Goal: Task Accomplishment & Management: Manage account settings

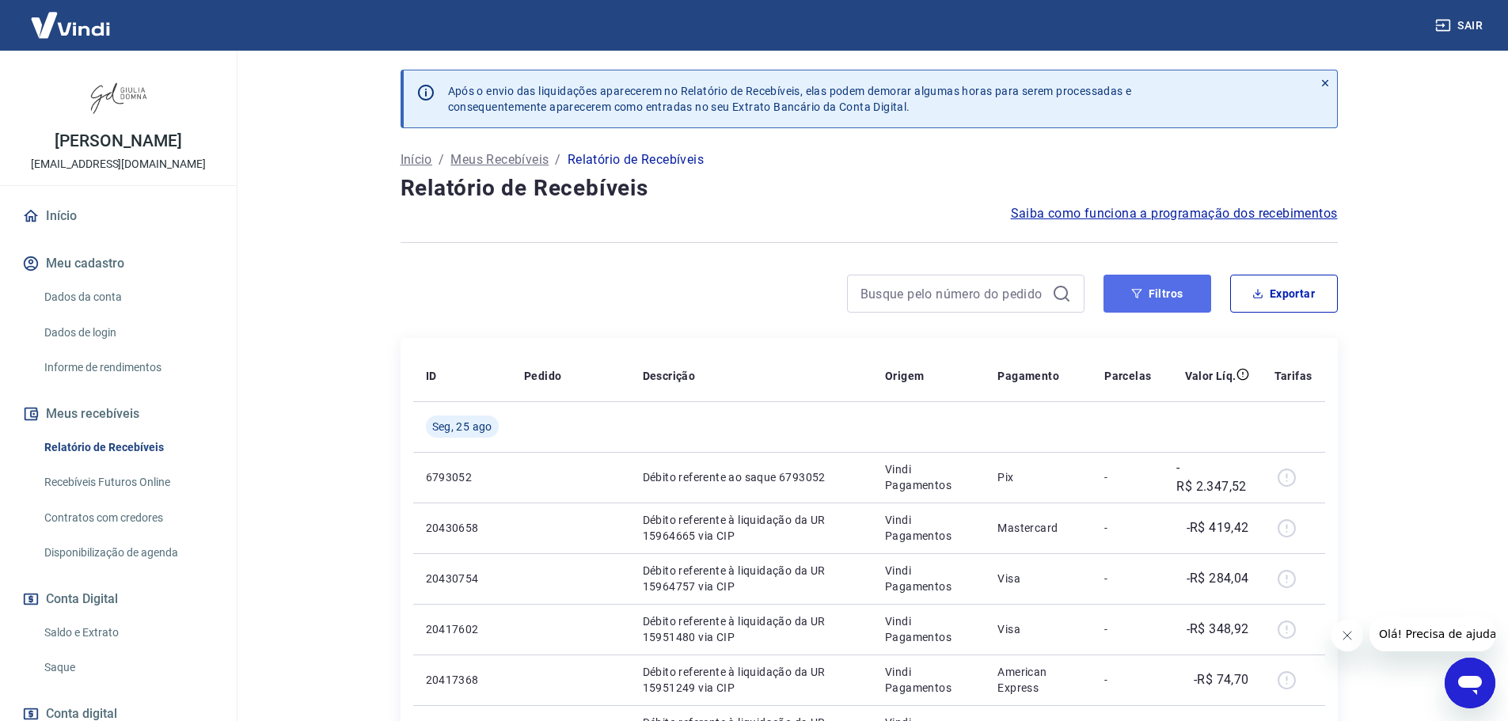
click at [1168, 295] on button "Filtros" at bounding box center [1158, 294] width 108 height 38
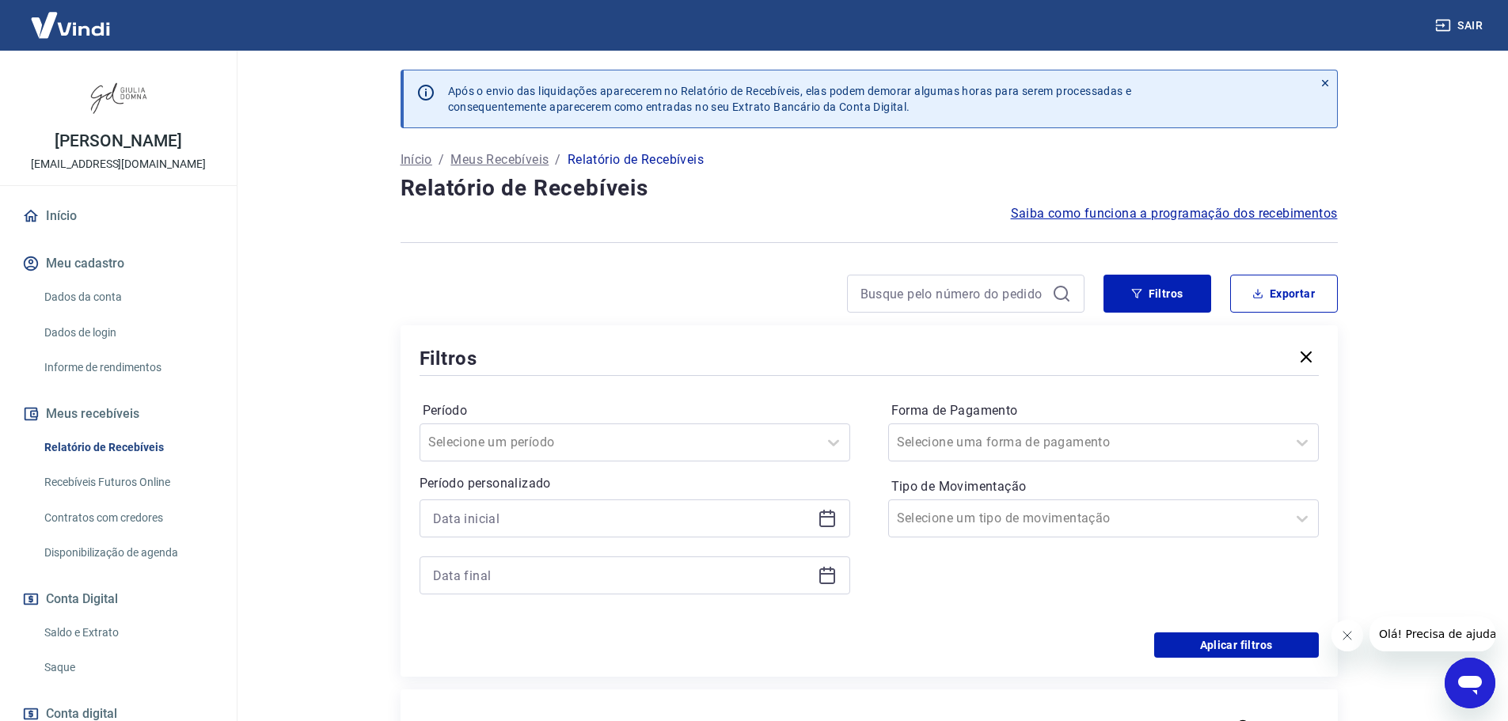
click at [829, 523] on icon at bounding box center [827, 518] width 19 height 19
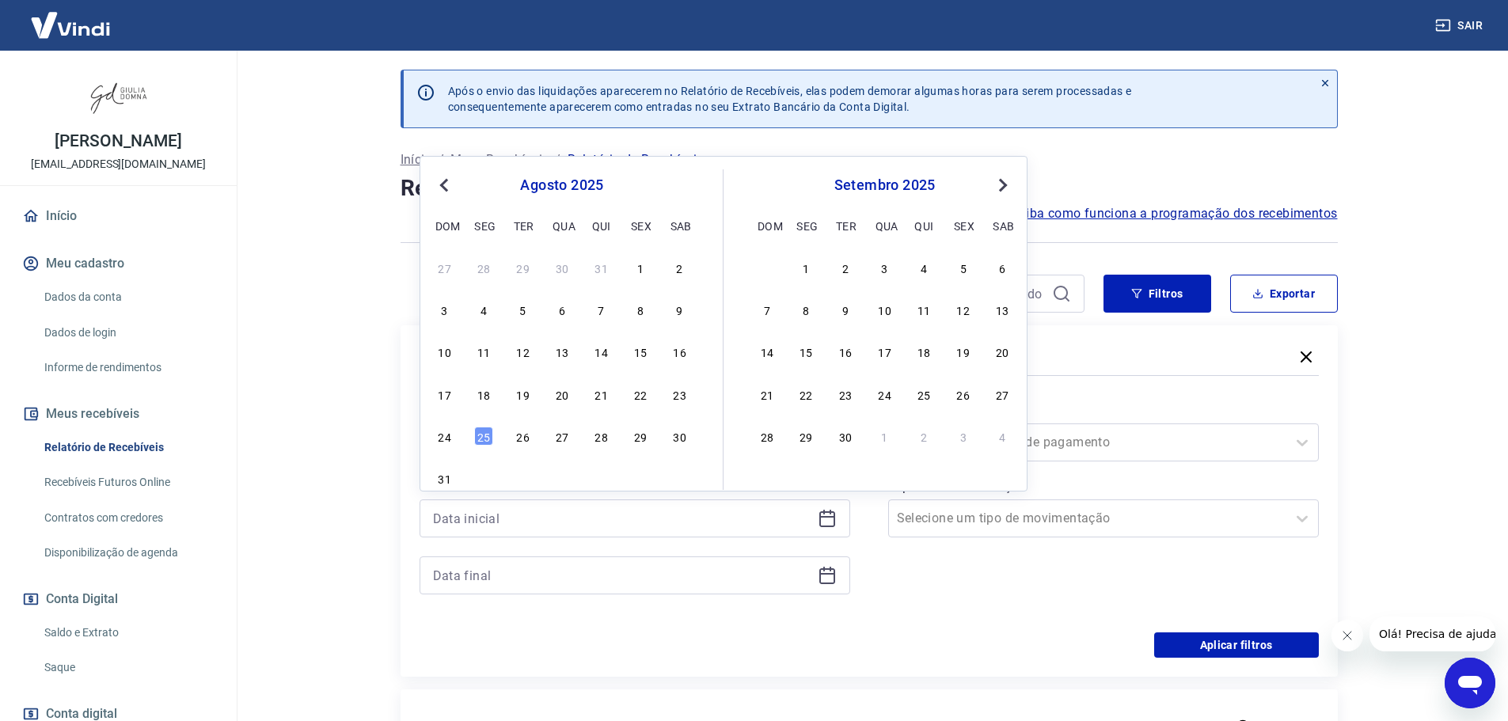
click at [483, 438] on div "25" at bounding box center [483, 436] width 19 height 19
type input "[DATE]"
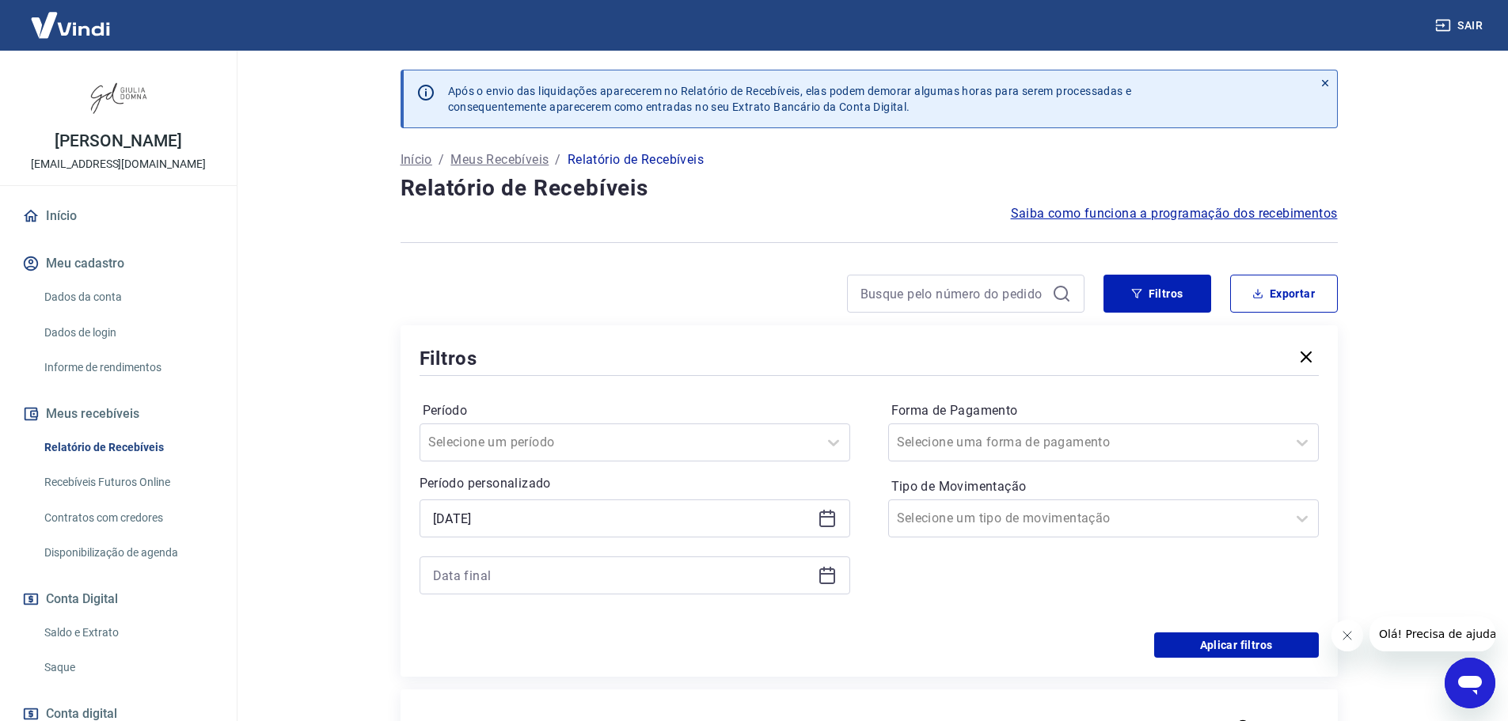
click at [830, 577] on icon at bounding box center [827, 575] width 19 height 19
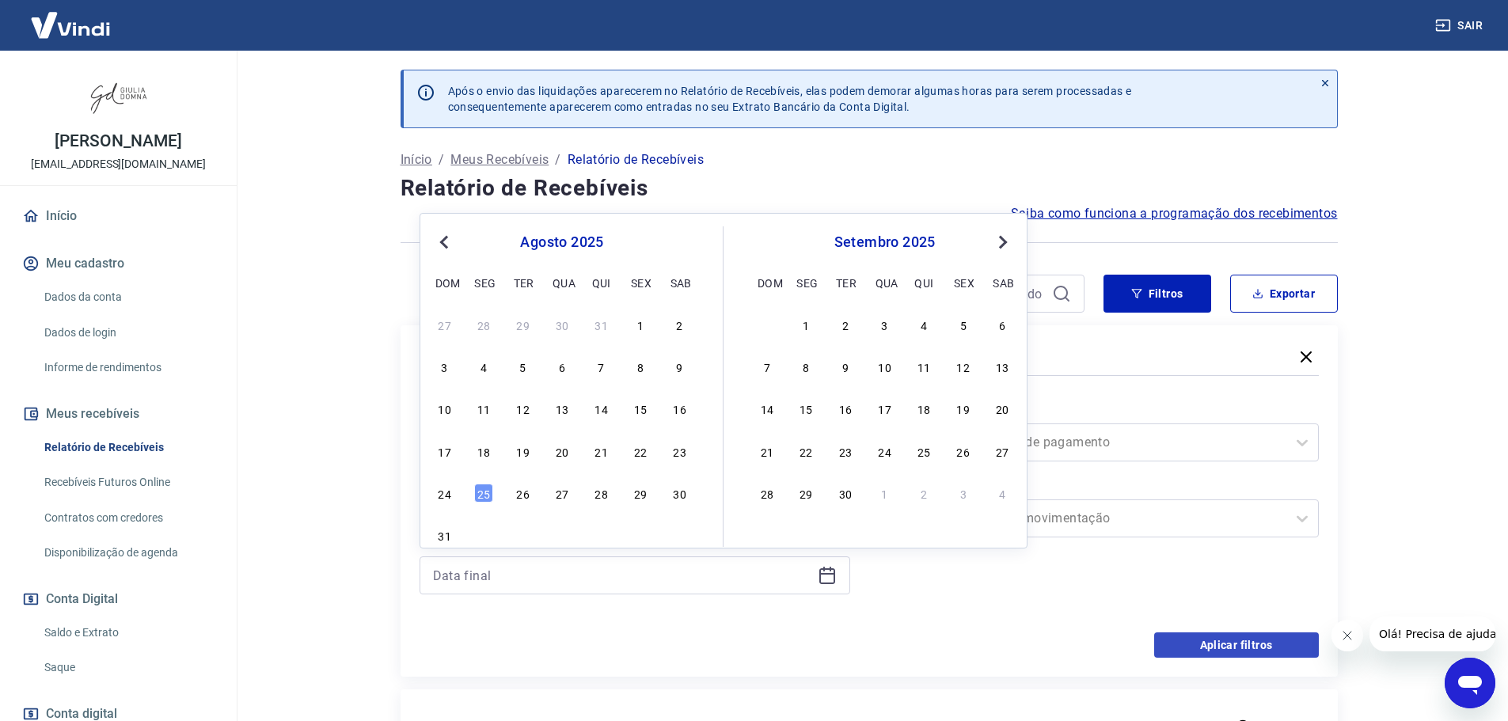
click at [482, 492] on div "25" at bounding box center [483, 493] width 19 height 19
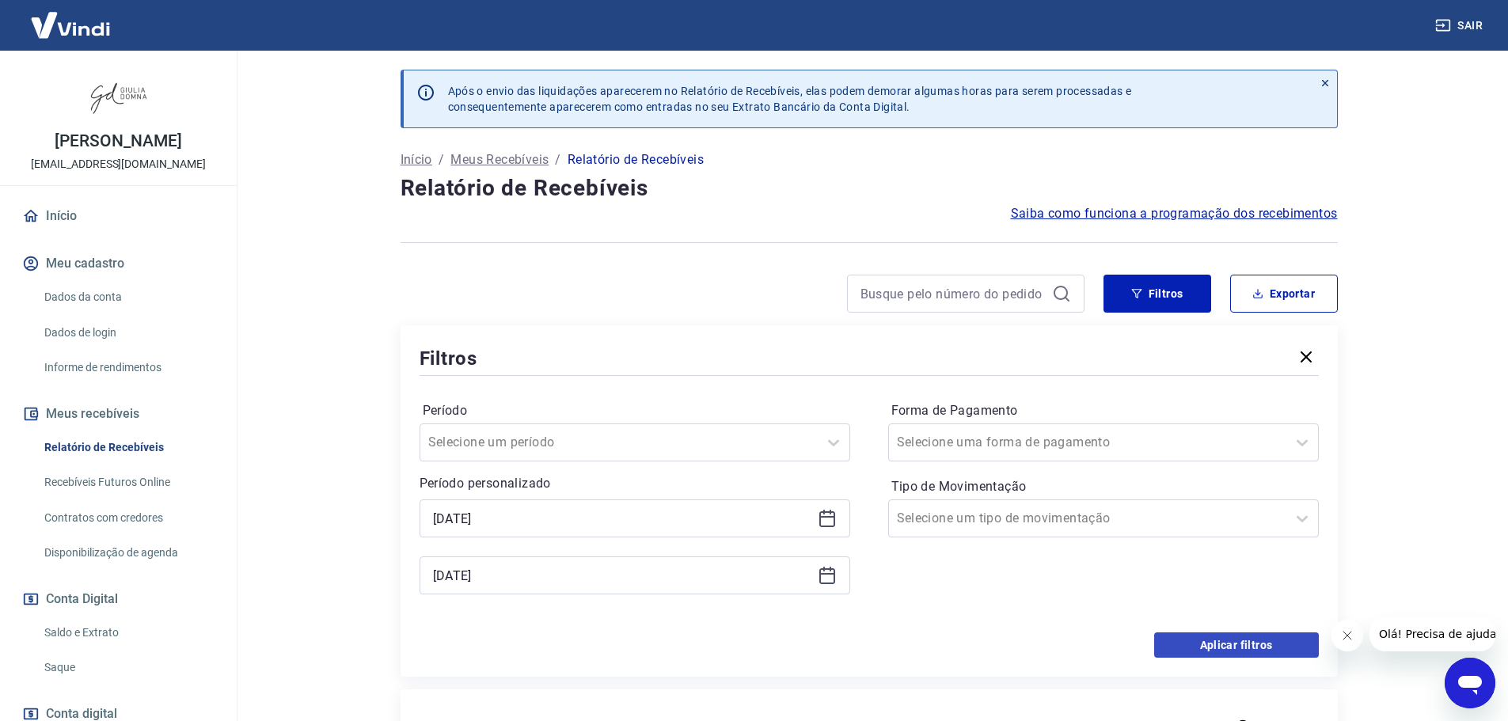
type input "[DATE]"
click at [1252, 638] on button "Aplicar filtros" at bounding box center [1236, 645] width 165 height 25
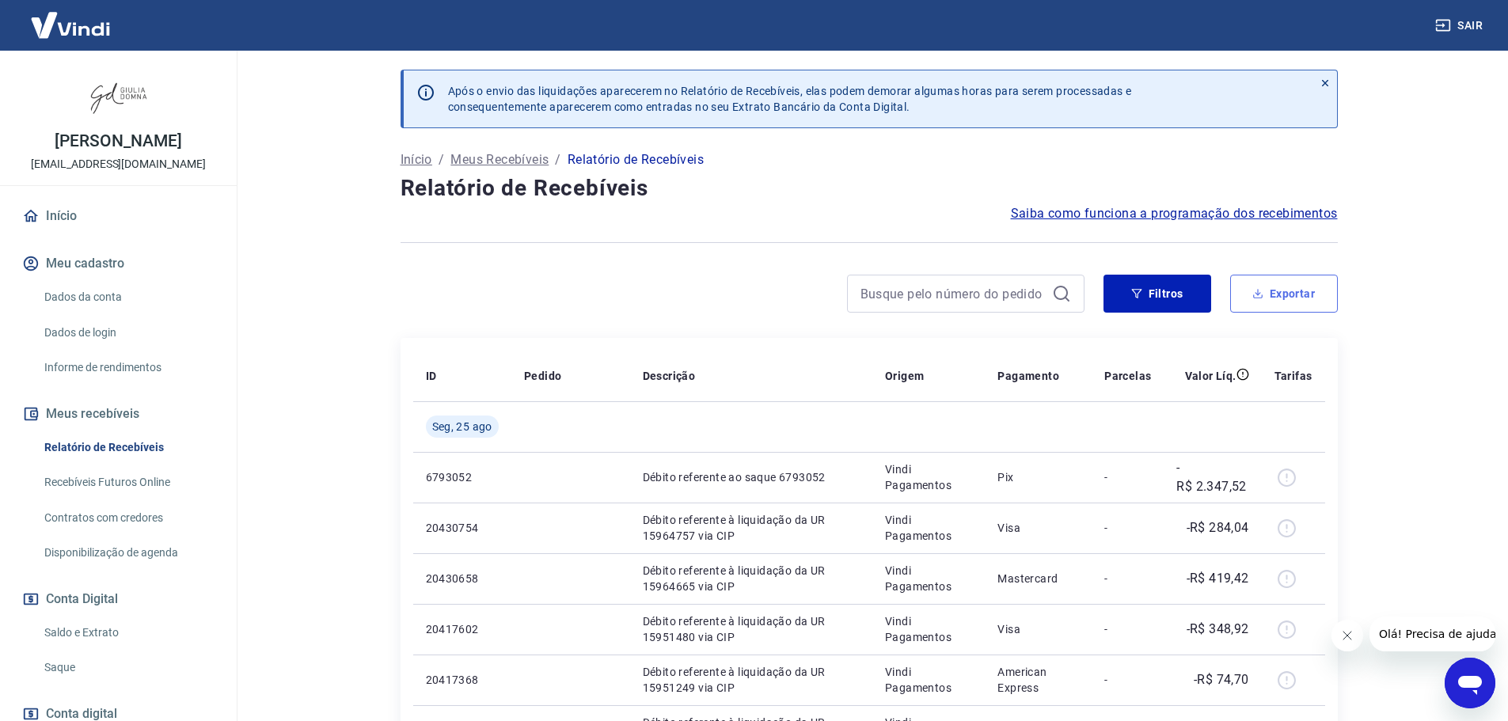
click at [1287, 298] on button "Exportar" at bounding box center [1284, 294] width 108 height 38
type input "[DATE]"
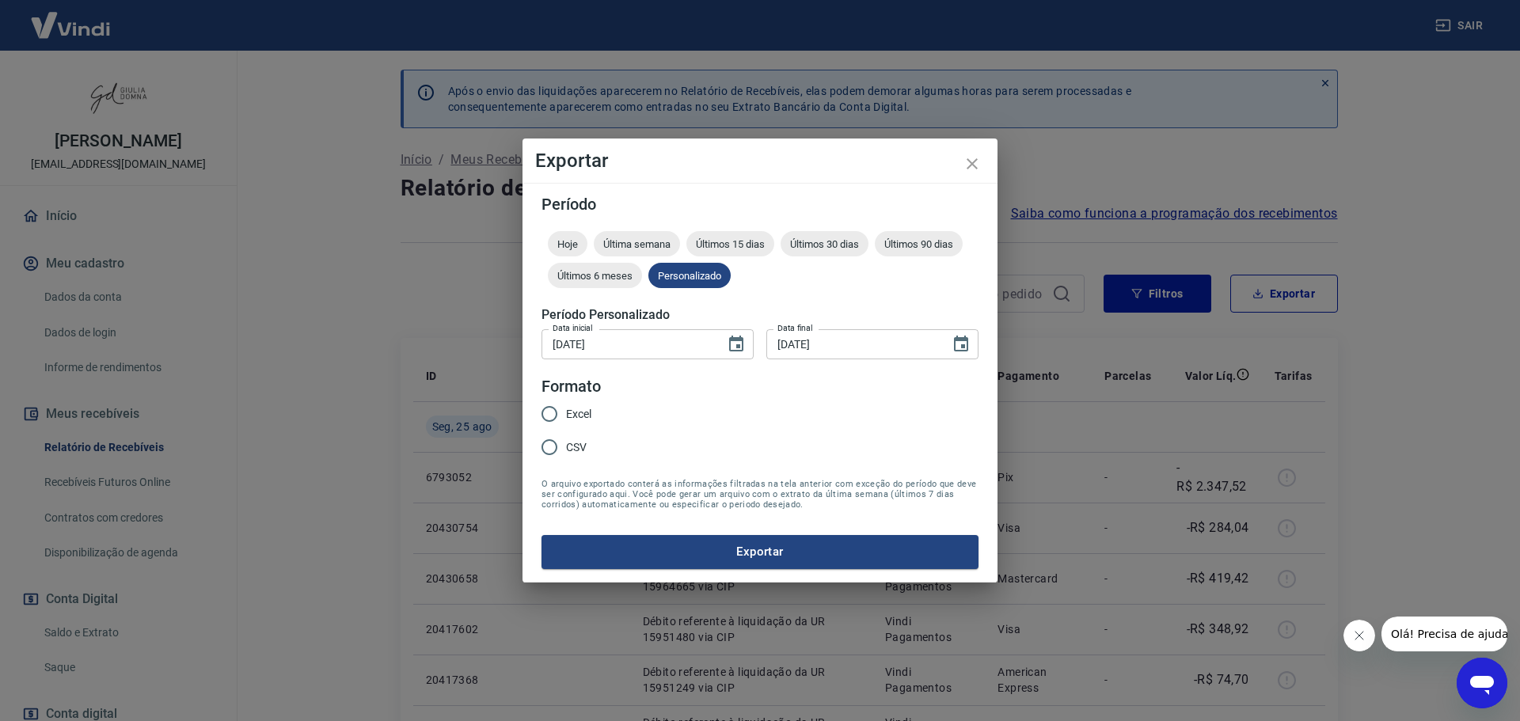
click at [545, 412] on input "Excel" at bounding box center [549, 413] width 33 height 33
radio input "true"
click at [808, 541] on button "Exportar" at bounding box center [760, 551] width 437 height 33
